Goal: Obtain resource: Download file/media

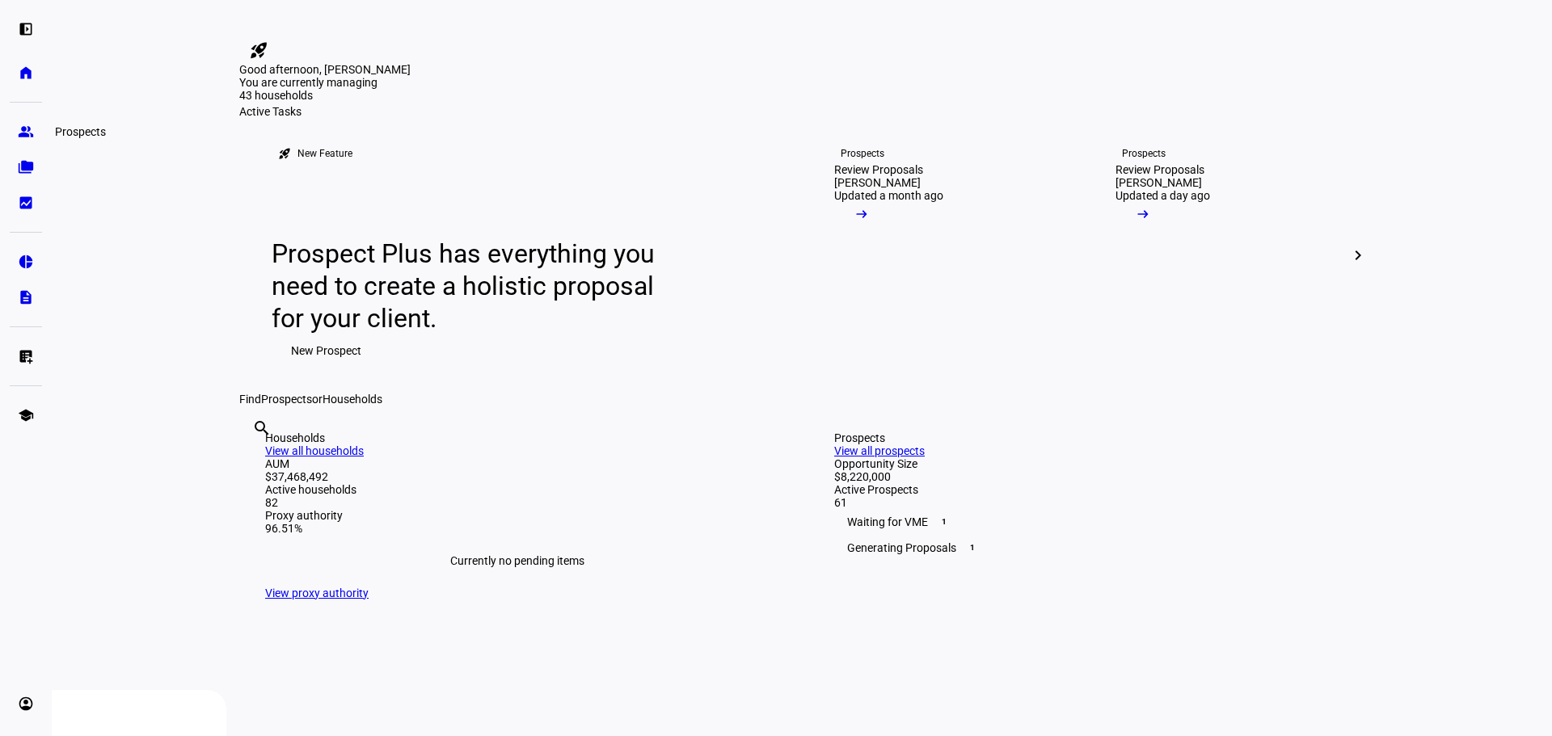
click at [35, 162] on link "folder_copy Households" at bounding box center [26, 167] width 32 height 32
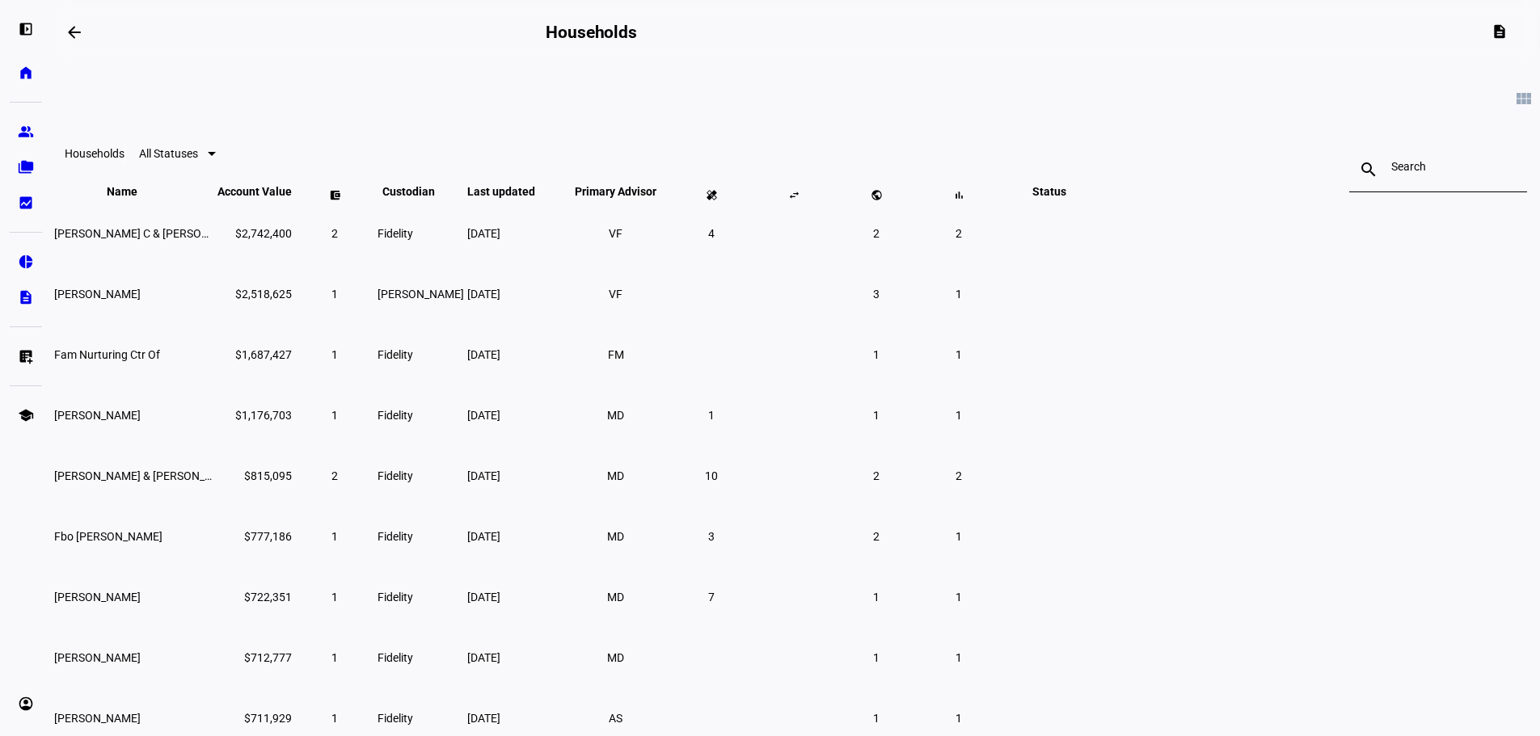
click at [234, 478] on eth-card-list "view_module Households All Statuses search close Name keyboard_arrow_down keybo…" at bounding box center [796, 463] width 1488 height 797
click at [19, 122] on link "group Prospects" at bounding box center [26, 132] width 32 height 32
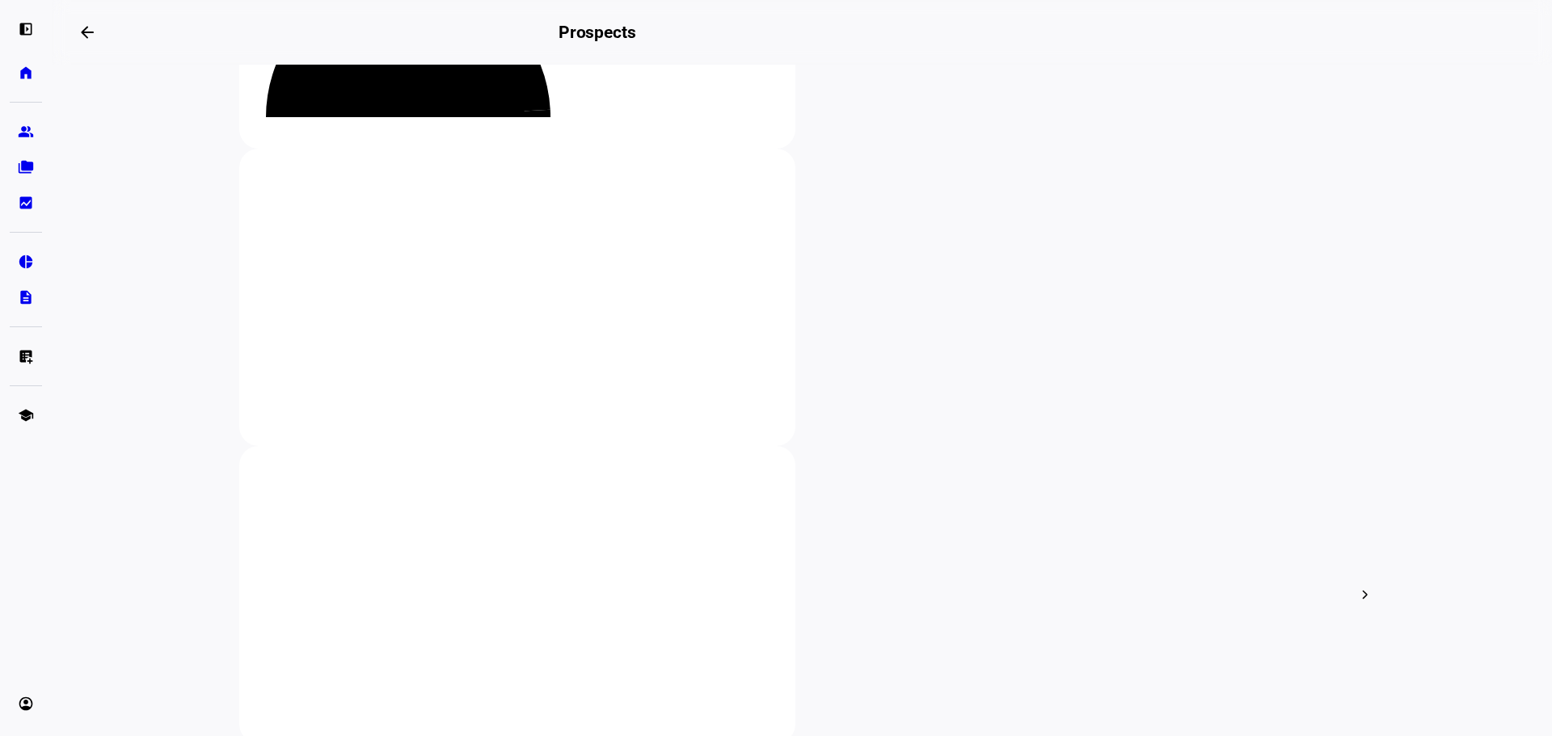
scroll to position [242, 0]
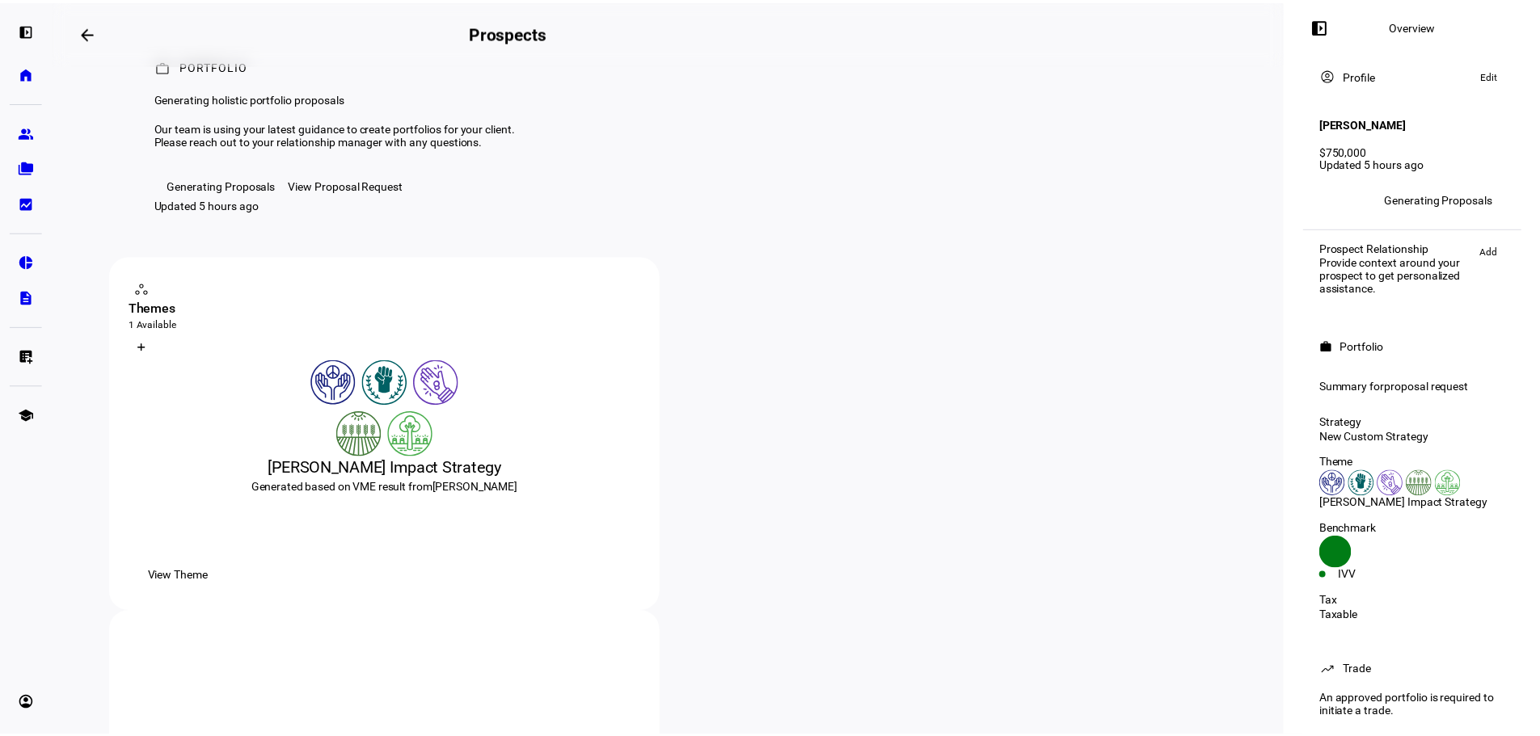
scroll to position [323, 0]
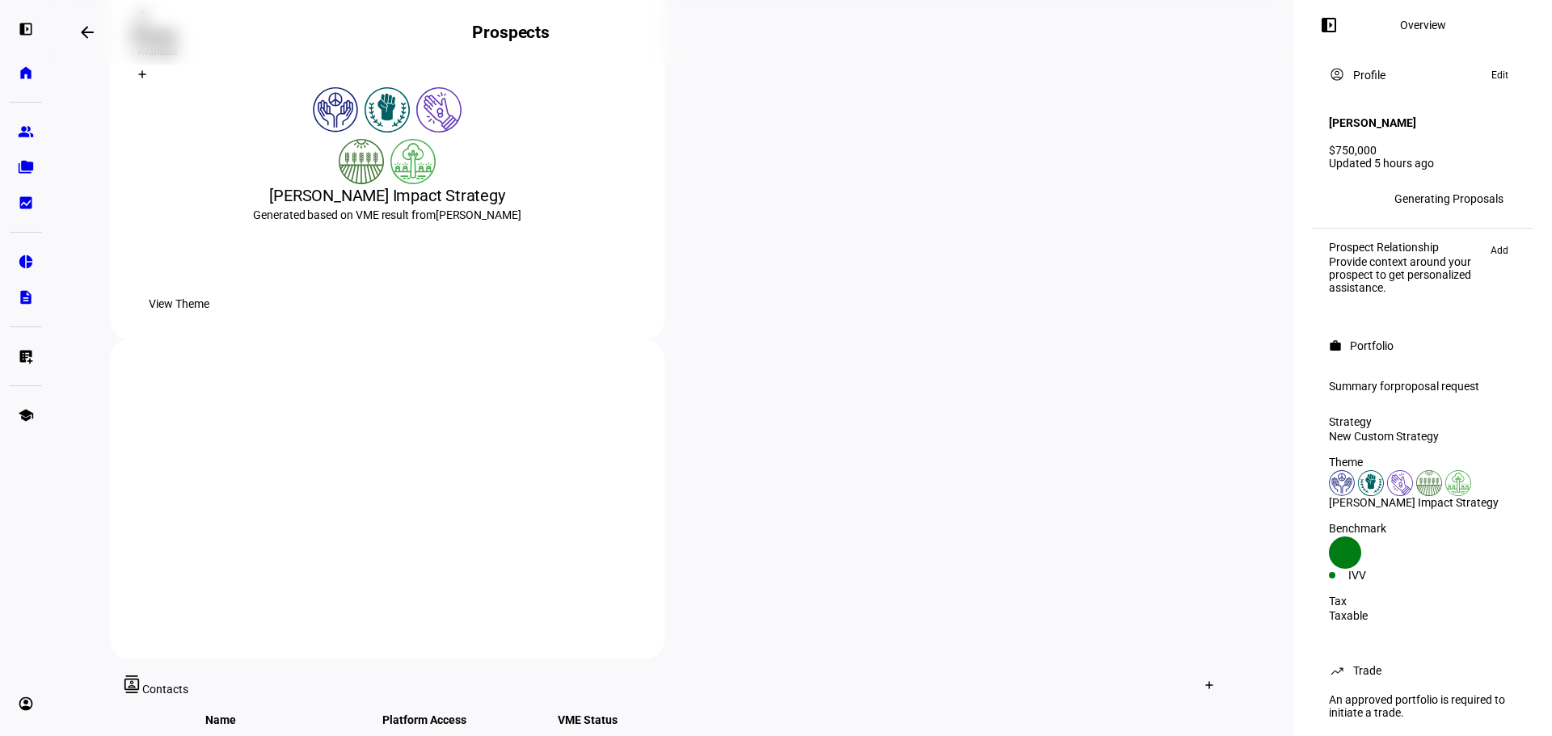
click at [209, 320] on span "View Theme" at bounding box center [179, 304] width 61 height 32
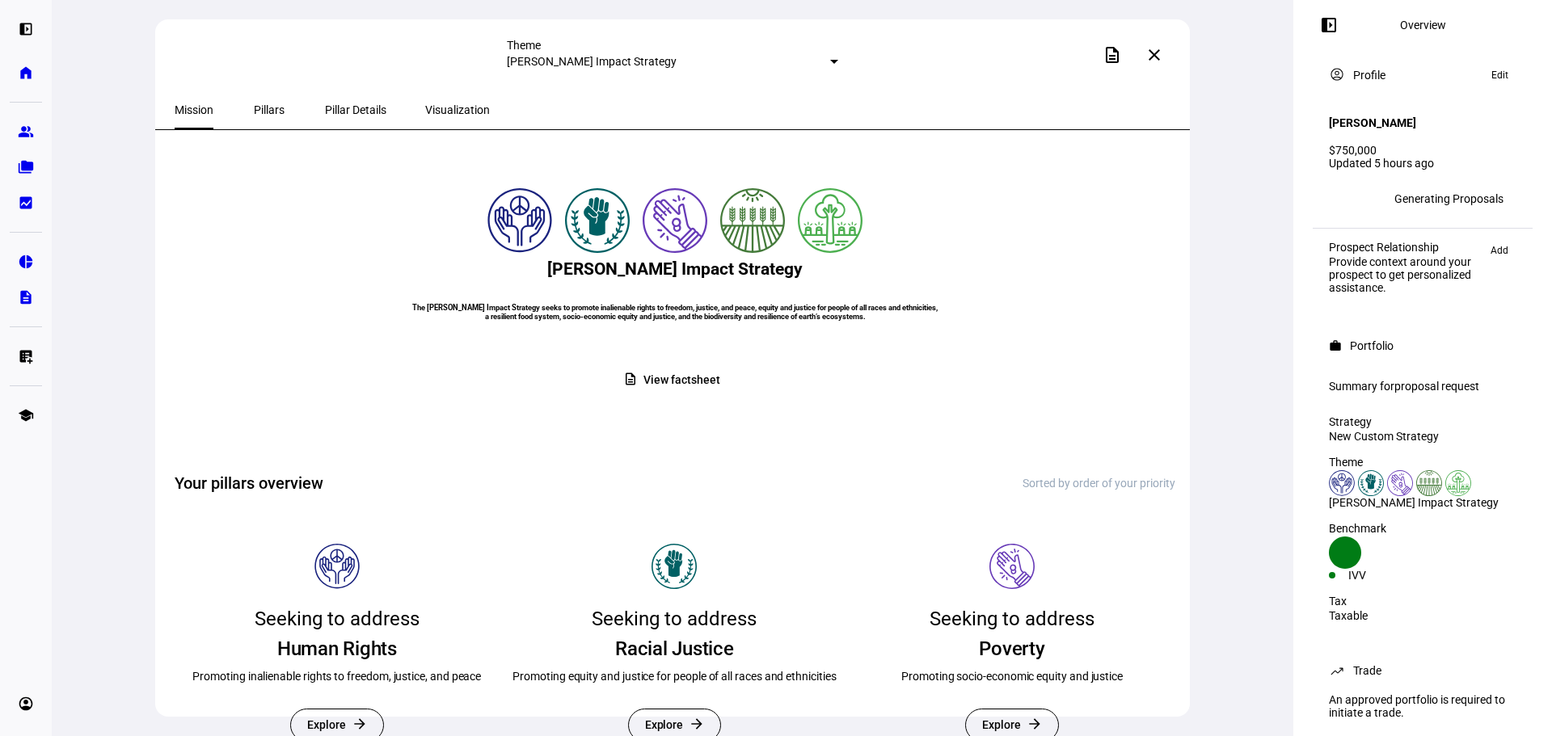
click at [695, 396] on span "View factsheet" at bounding box center [681, 381] width 76 height 32
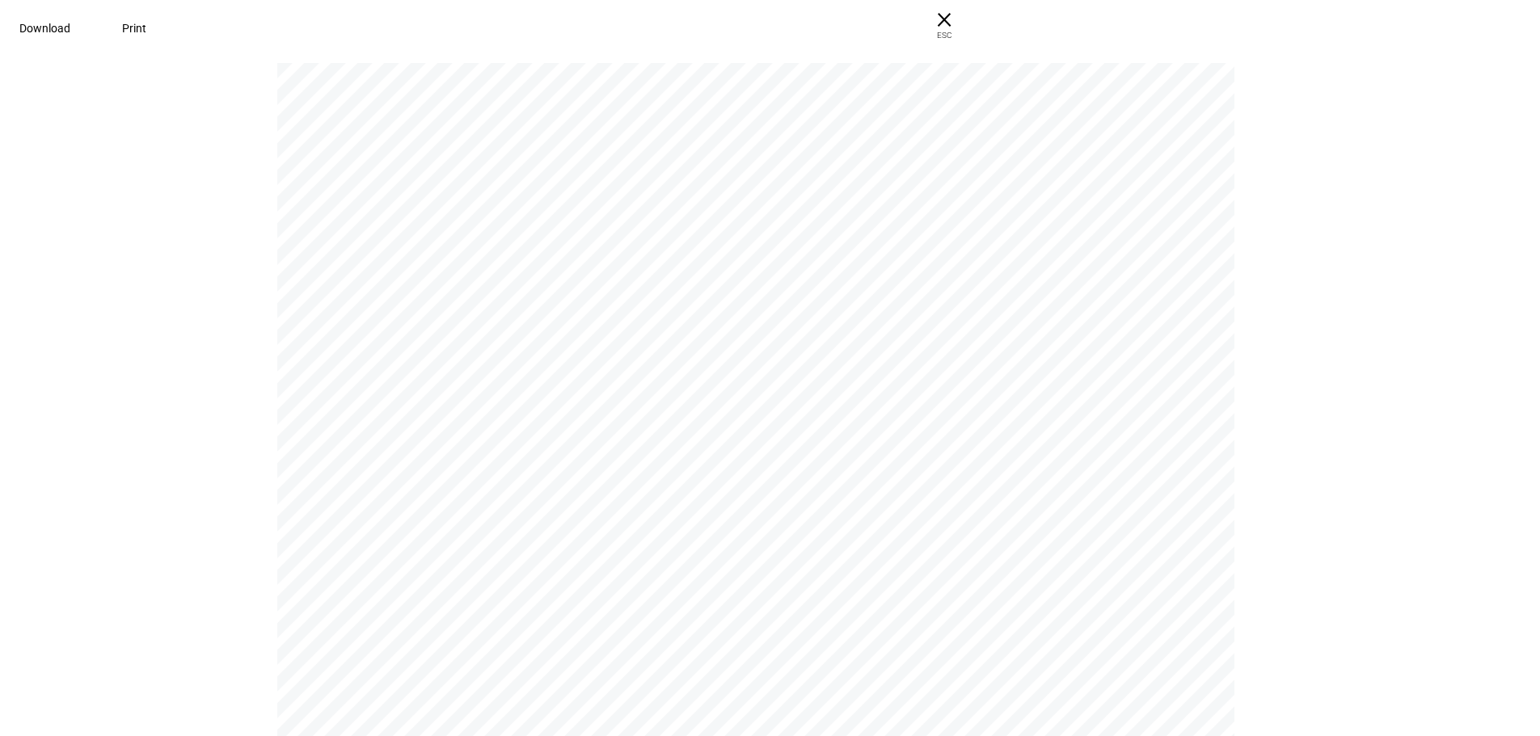
click at [90, 28] on span at bounding box center [45, 28] width 90 height 39
click at [970, 12] on span "× ESC" at bounding box center [944, 26] width 52 height 52
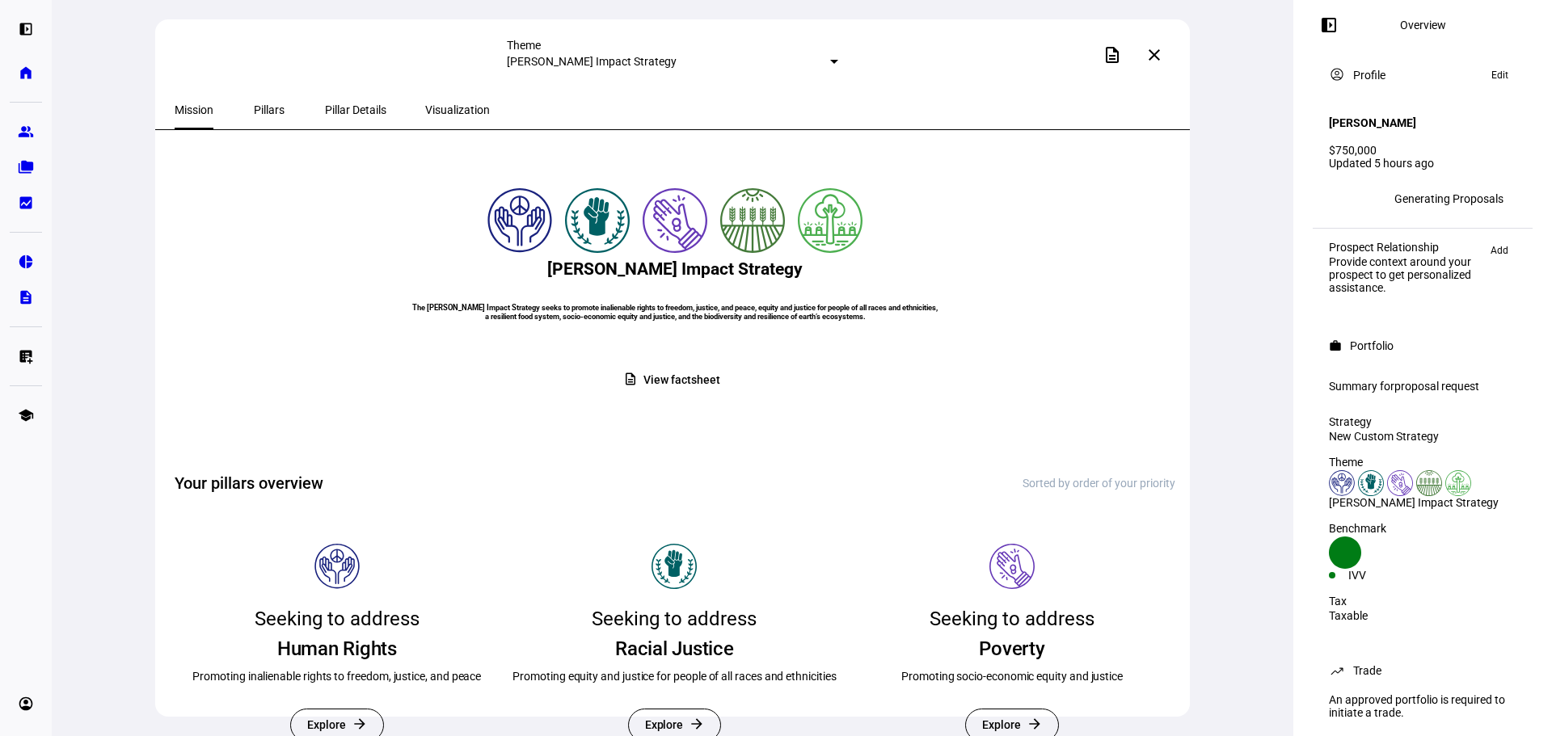
click at [266, 109] on span "Pillars" at bounding box center [269, 109] width 31 height 11
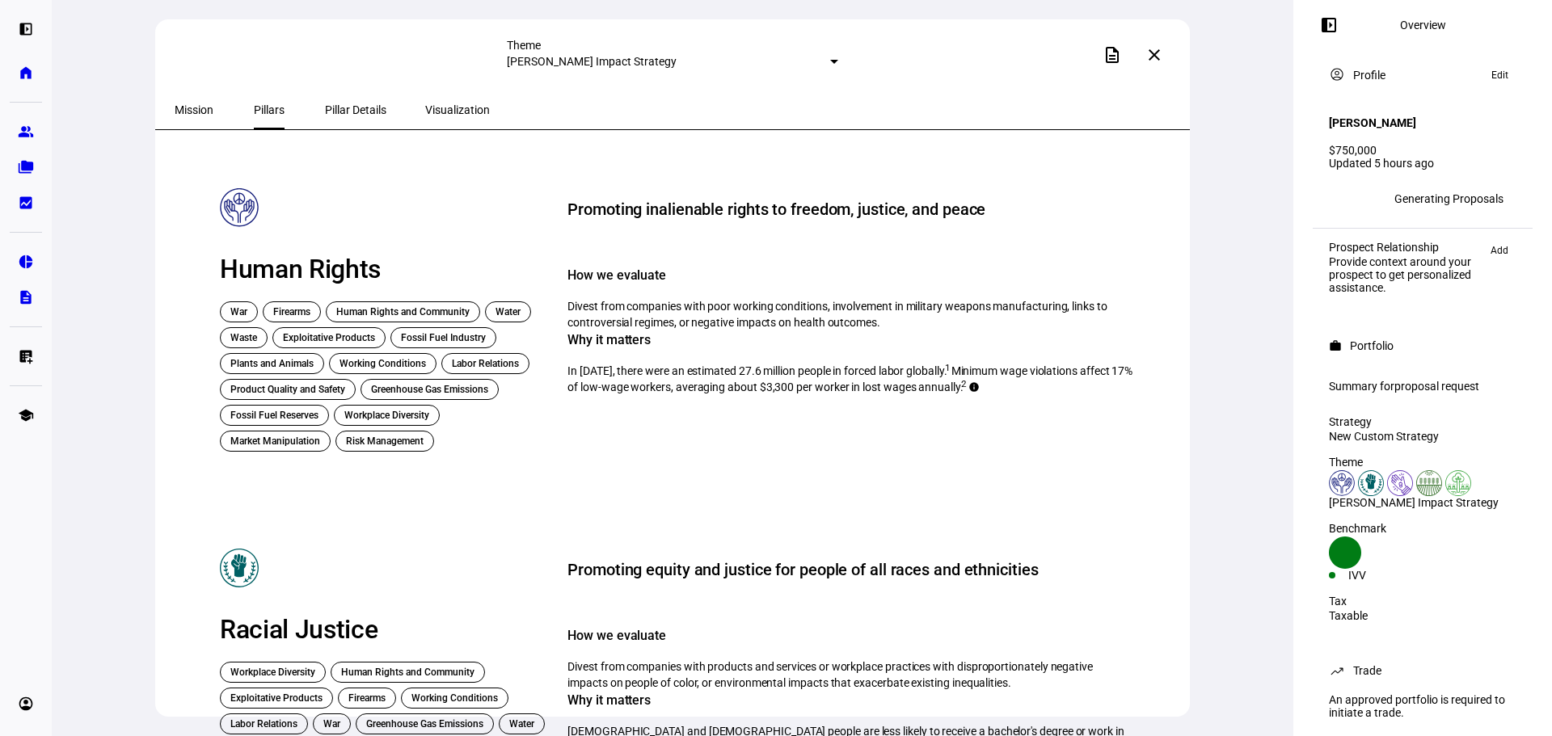
click at [330, 116] on span "Pillar Details" at bounding box center [355, 110] width 61 height 39
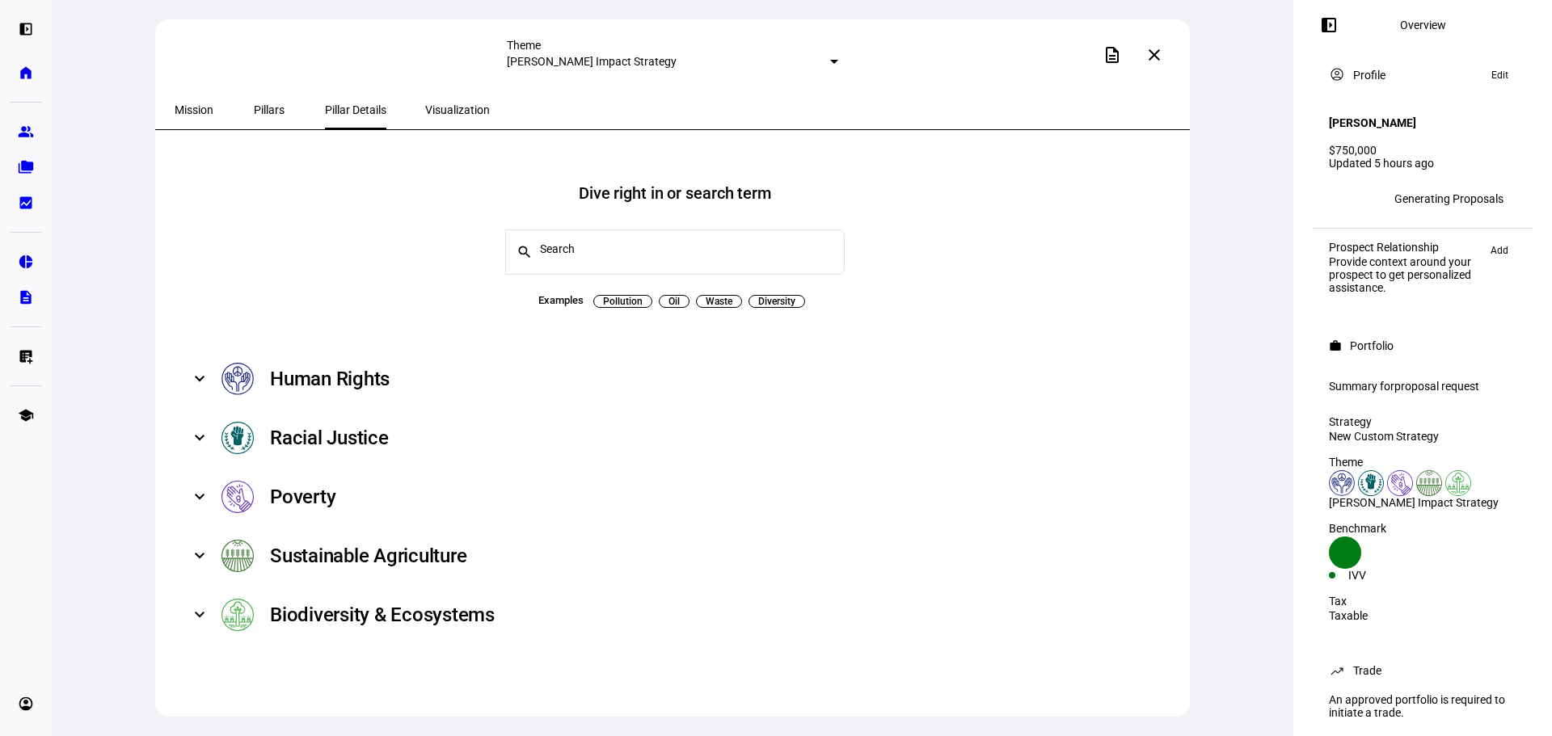
click at [437, 111] on span "Visualization" at bounding box center [457, 109] width 65 height 11
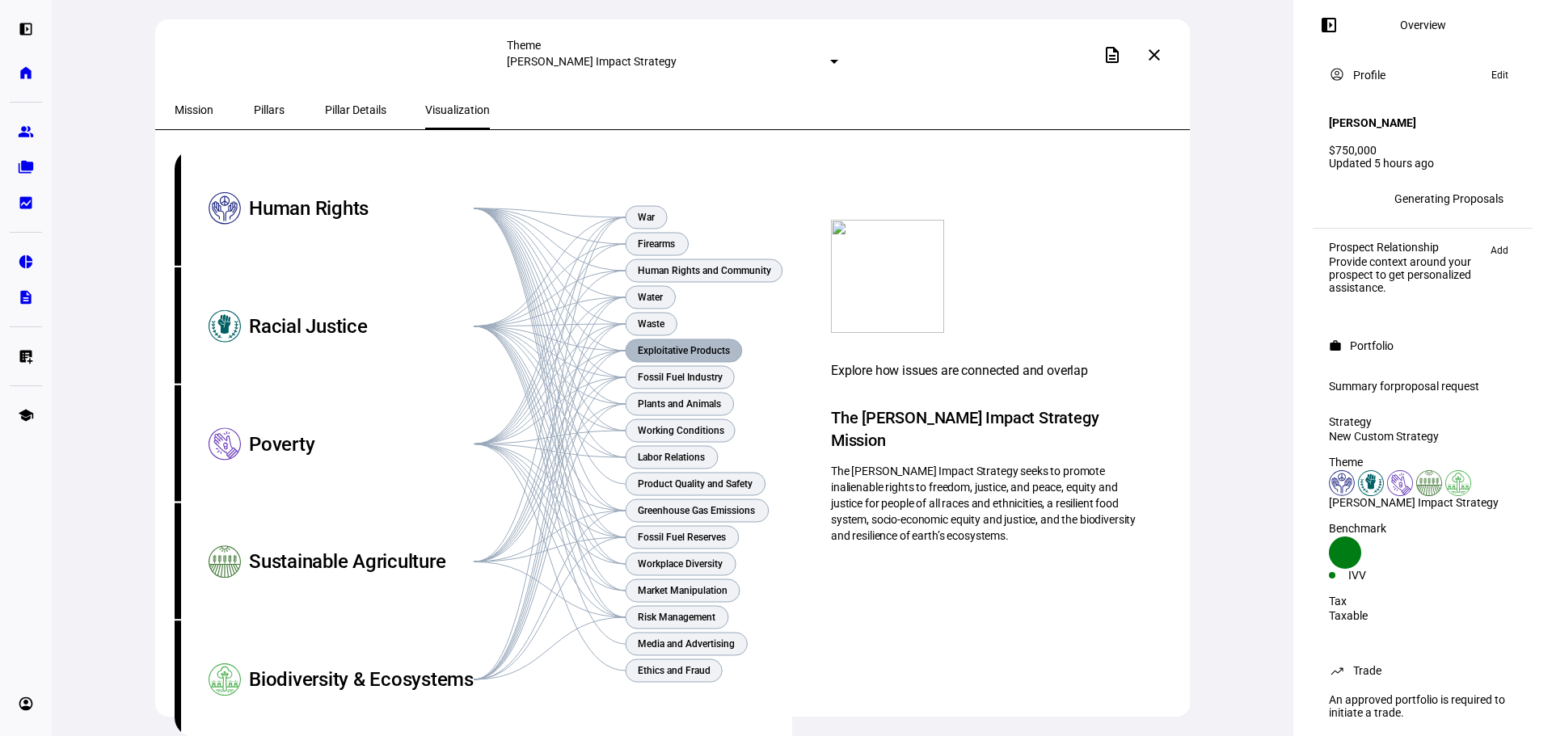
click at [697, 344] on rect at bounding box center [684, 350] width 116 height 23
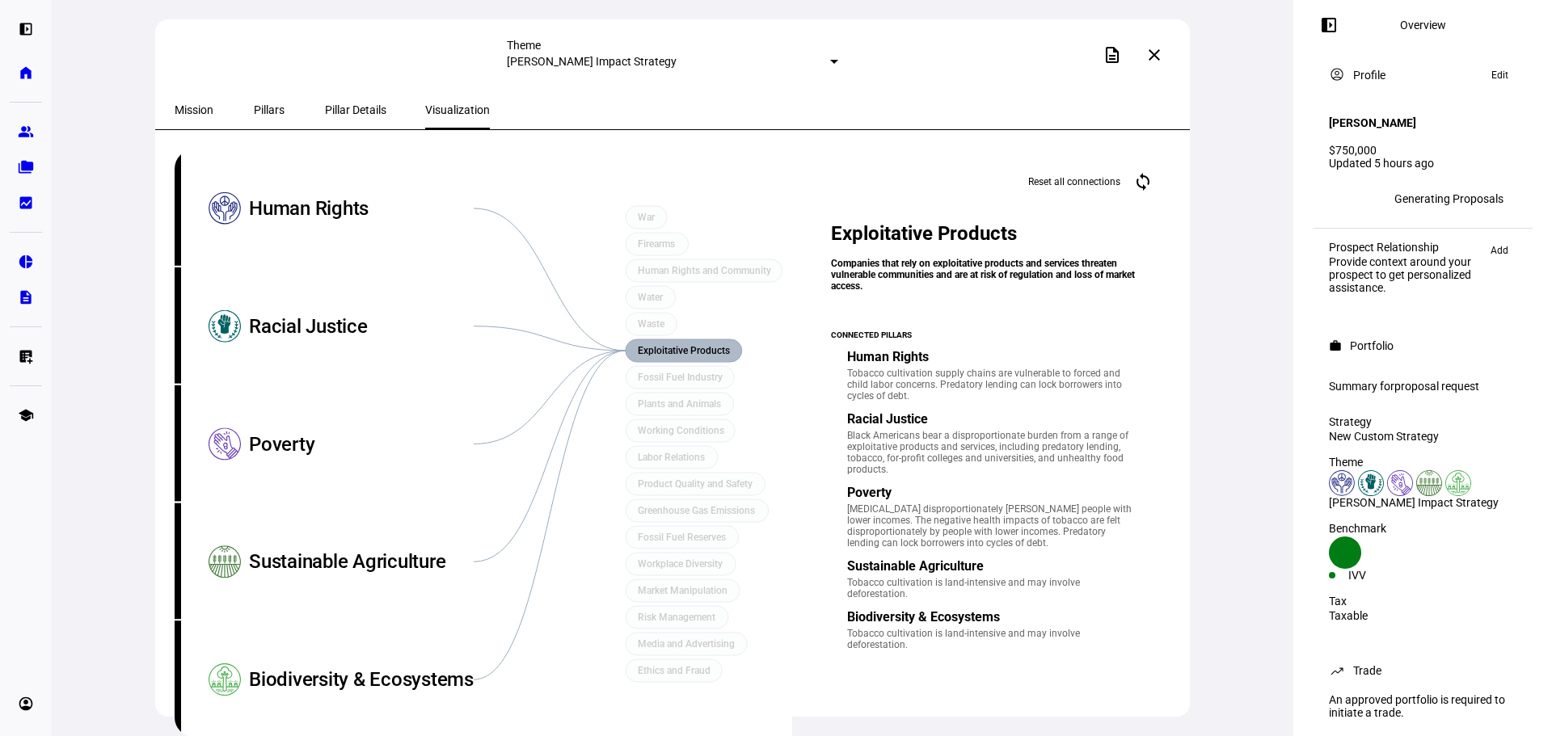
click at [688, 348] on text "Exploitative Products" at bounding box center [684, 350] width 92 height 11
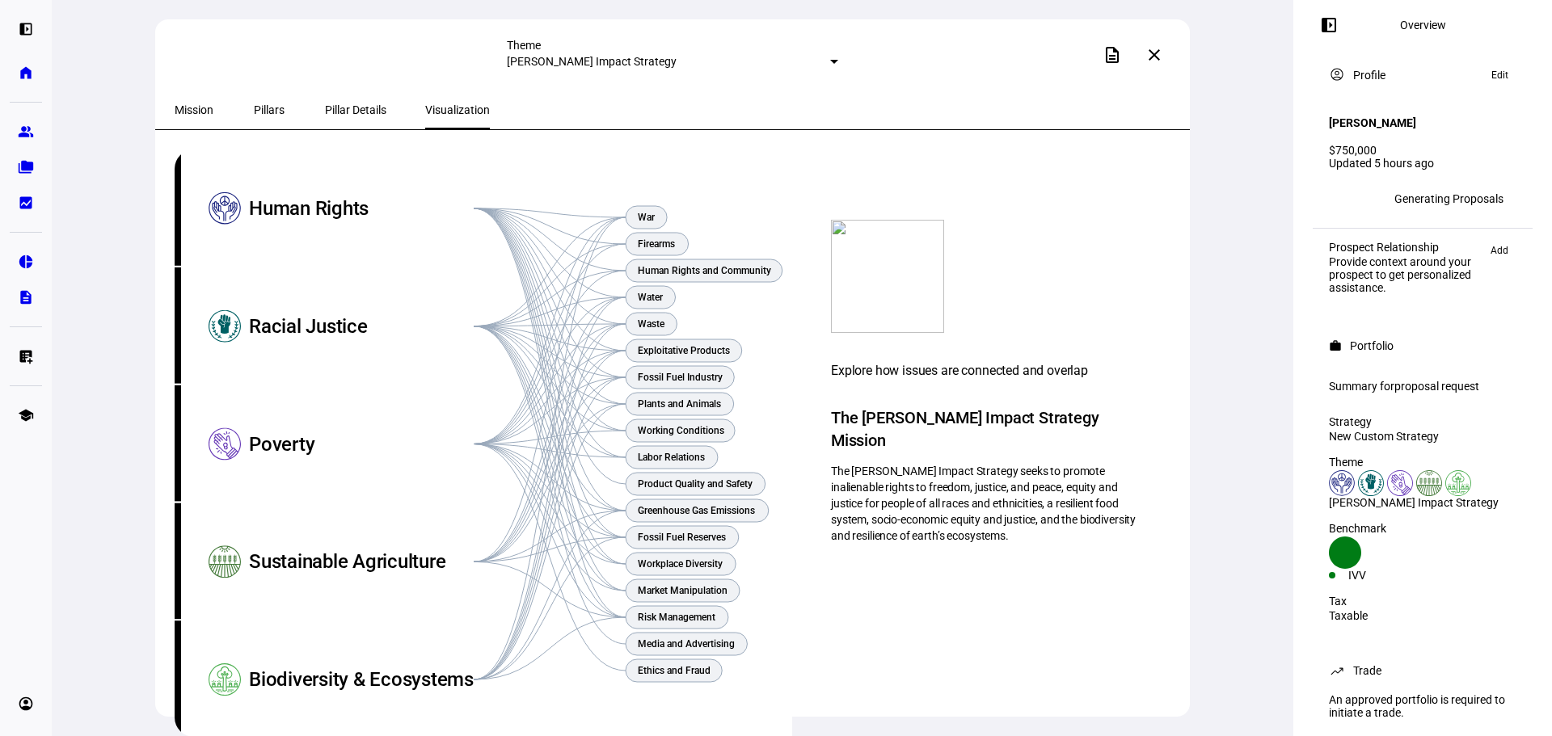
click at [1153, 56] on mat-icon "close" at bounding box center [1154, 54] width 19 height 19
